Goal: Transaction & Acquisition: Purchase product/service

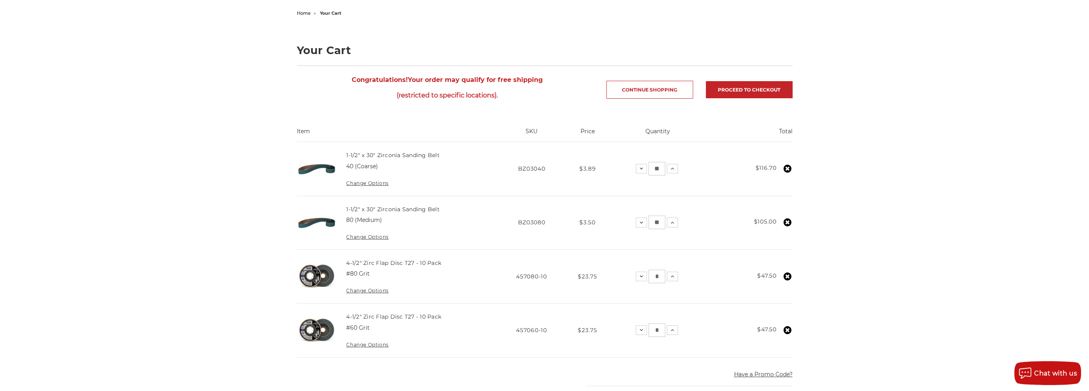
scroll to position [80, 0]
click at [751, 91] on link "Proceed to checkout" at bounding box center [749, 89] width 87 height 17
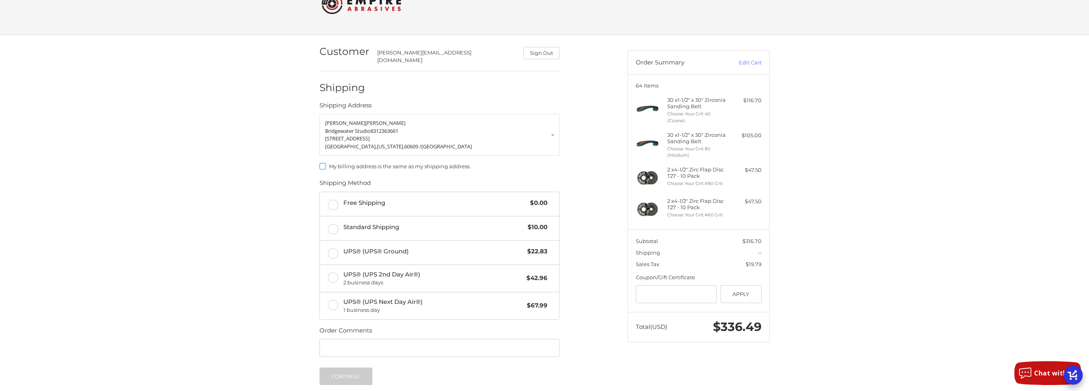
scroll to position [41, 0]
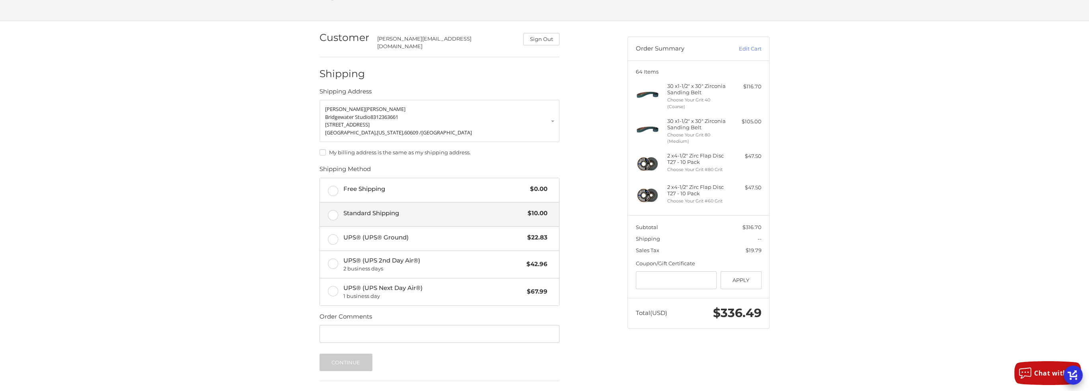
click at [340, 207] on label "Standard Shipping $10.00" at bounding box center [439, 214] width 239 height 24
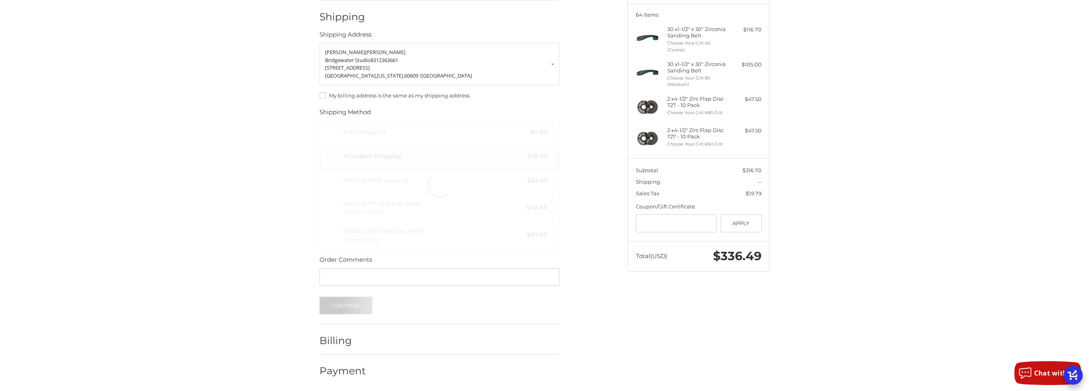
scroll to position [101, 0]
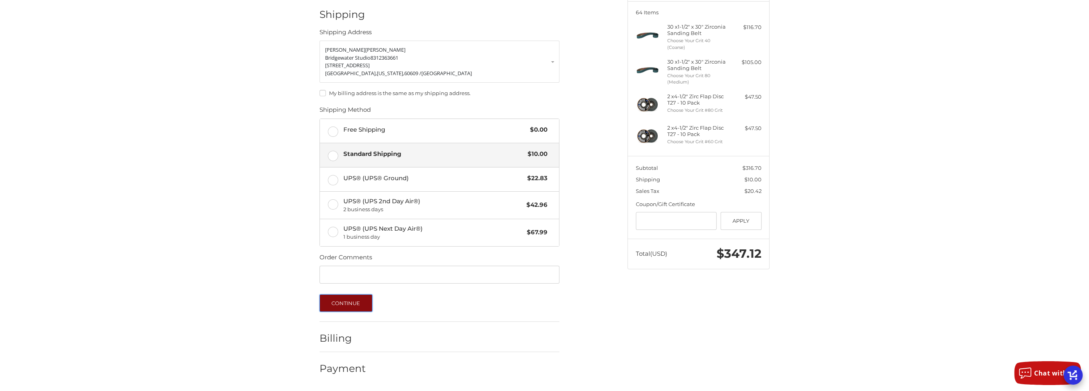
click at [355, 300] on button "Continue" at bounding box center [345, 303] width 53 height 18
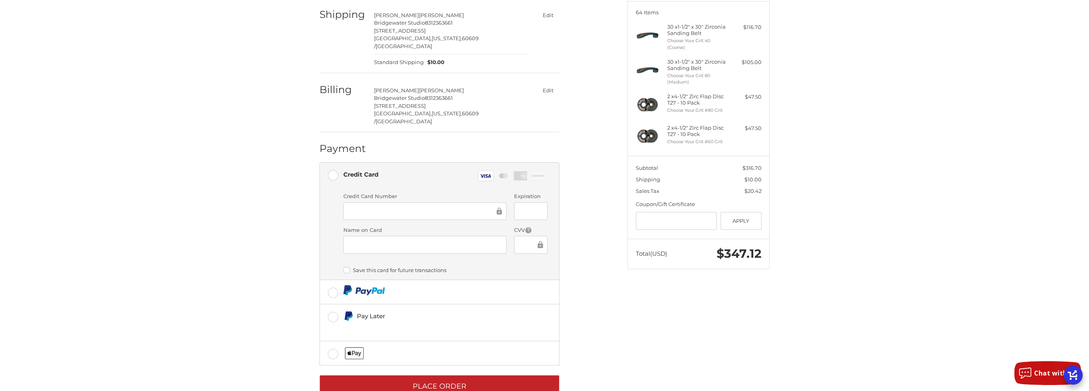
click at [526, 240] on iframe at bounding box center [527, 244] width 16 height 9
click at [599, 288] on div "Customer nichole@bridegwaterstudio.net Sign Out Shipping Nichole Knapp Bridgewa…" at bounding box center [467, 184] width 308 height 445
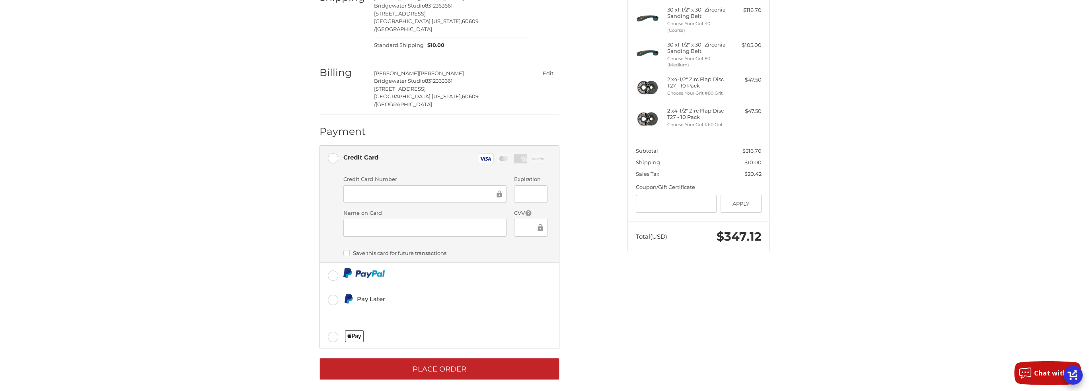
scroll to position [118, 0]
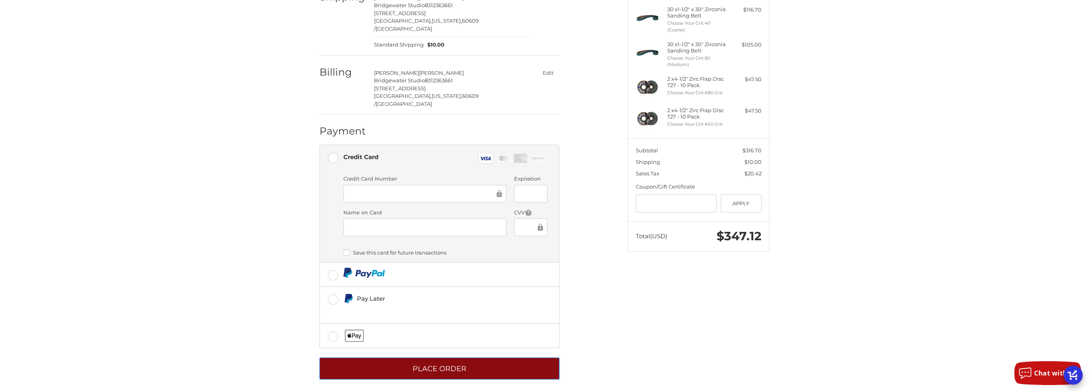
click at [465, 358] on button "Place Order" at bounding box center [439, 369] width 240 height 22
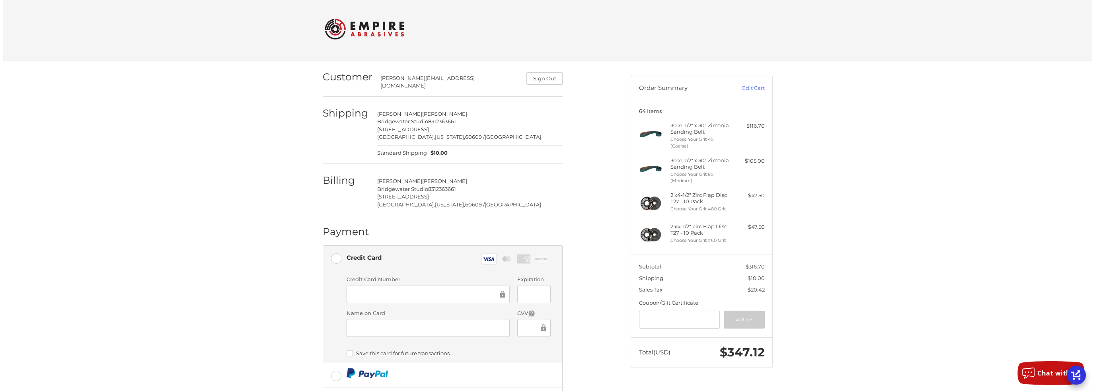
scroll to position [0, 0]
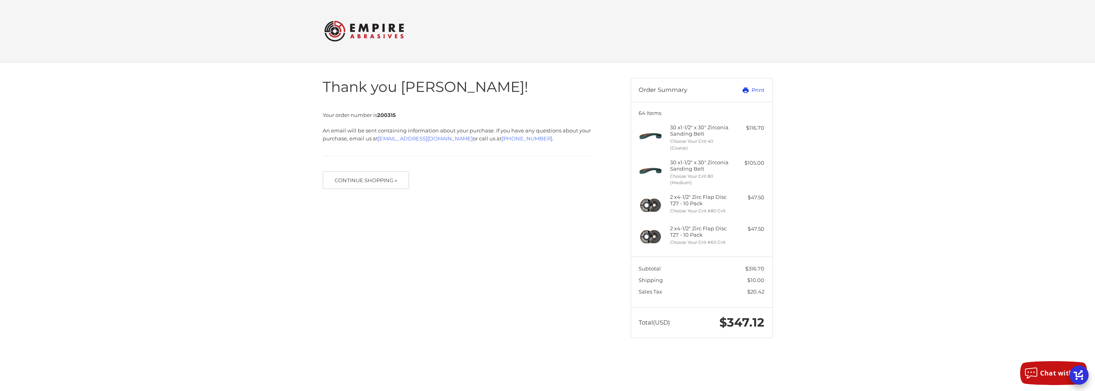
click at [749, 90] on icon at bounding box center [745, 90] width 7 height 7
click at [0, 361] on div at bounding box center [0, 361] width 0 height 0
click at [758, 93] on link "Print" at bounding box center [744, 90] width 39 height 8
